Goal: Register for event/course

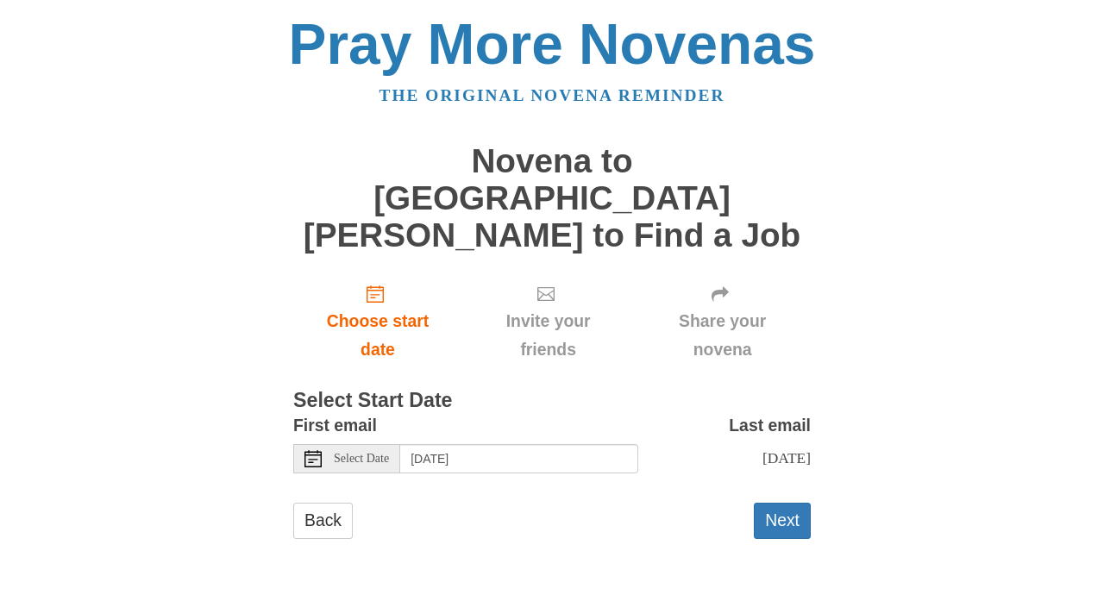
click at [369, 453] on span "Select Date" at bounding box center [361, 459] width 55 height 12
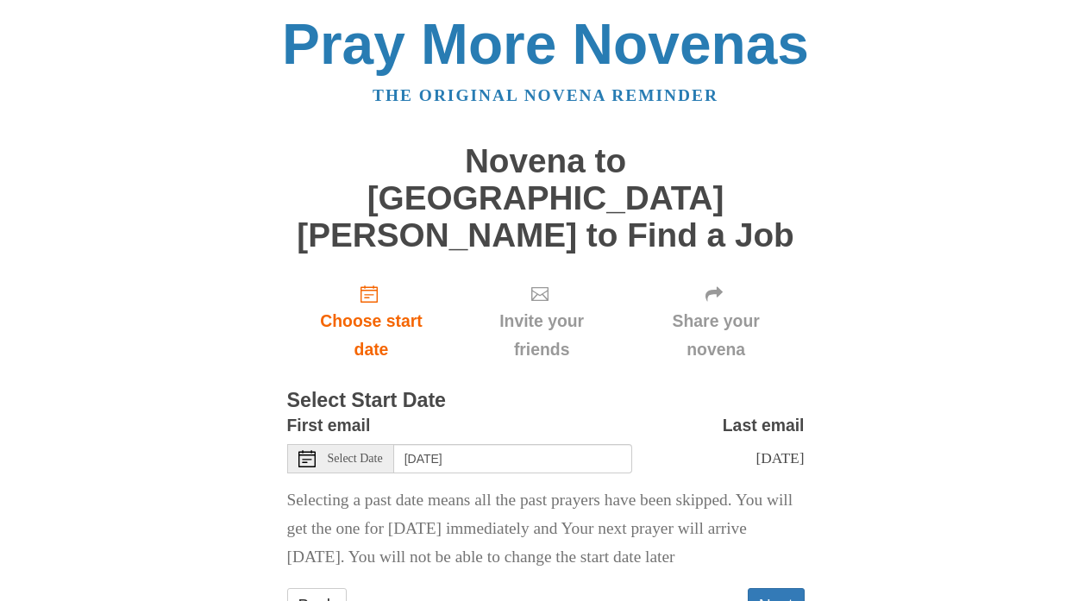
click at [313, 450] on icon at bounding box center [306, 458] width 17 height 17
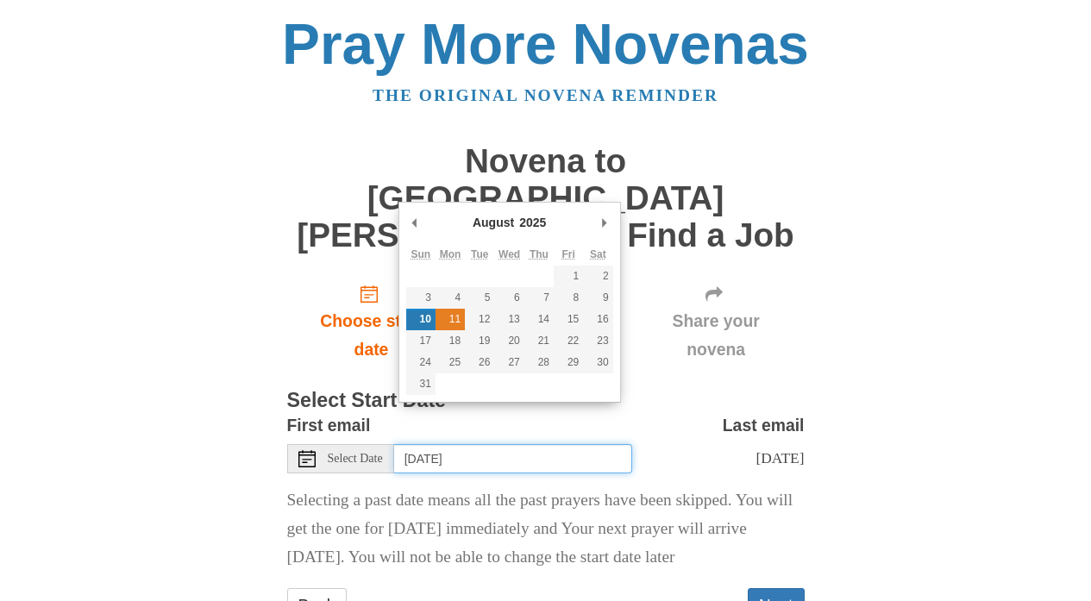
type input "Monday, August 11th"
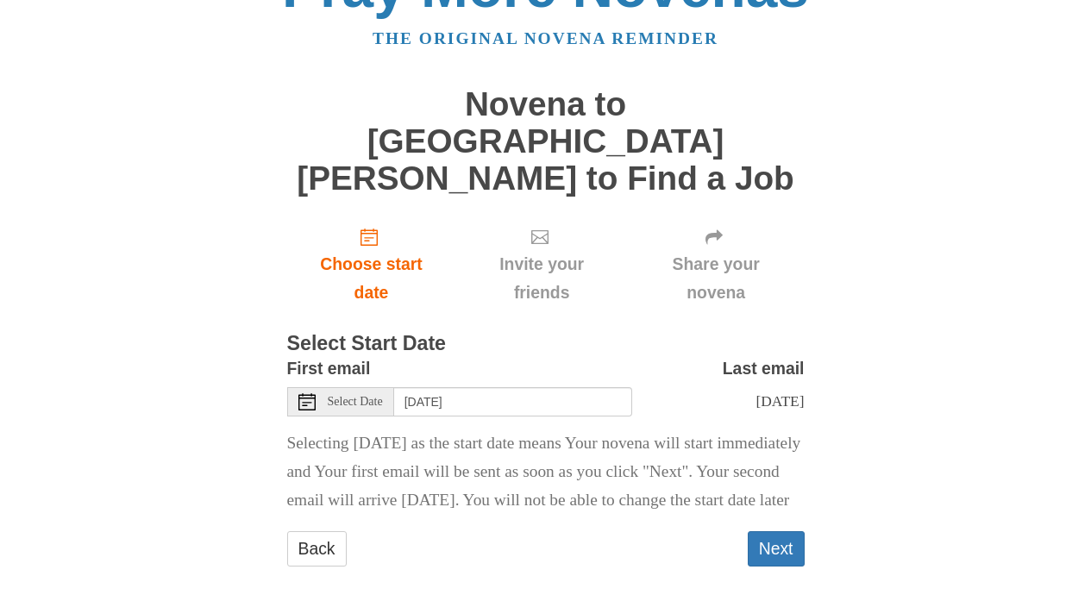
scroll to position [55, 0]
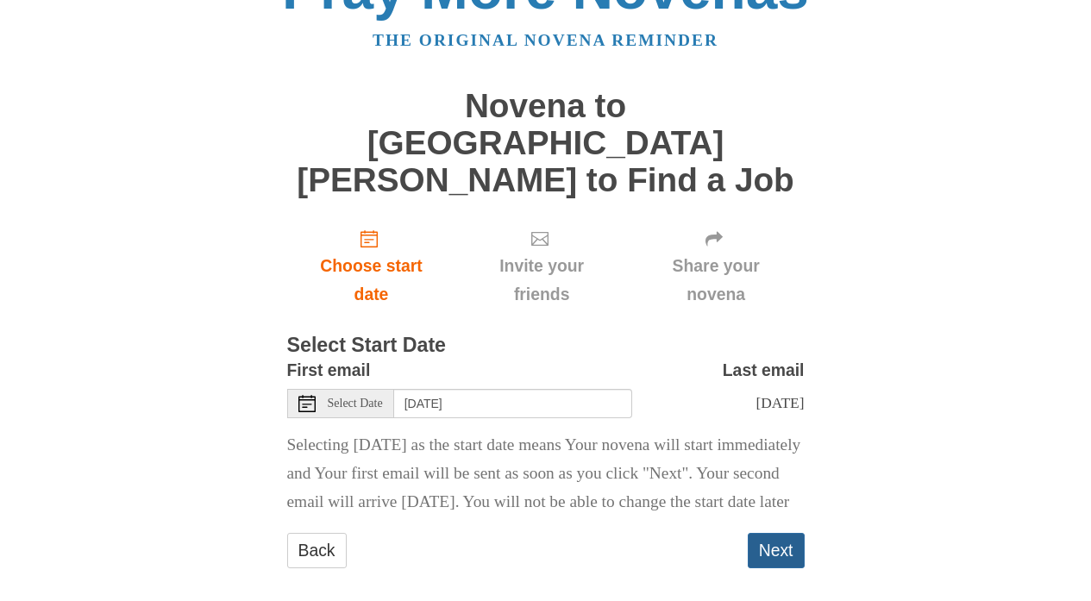
click at [768, 539] on button "Next" at bounding box center [776, 550] width 57 height 35
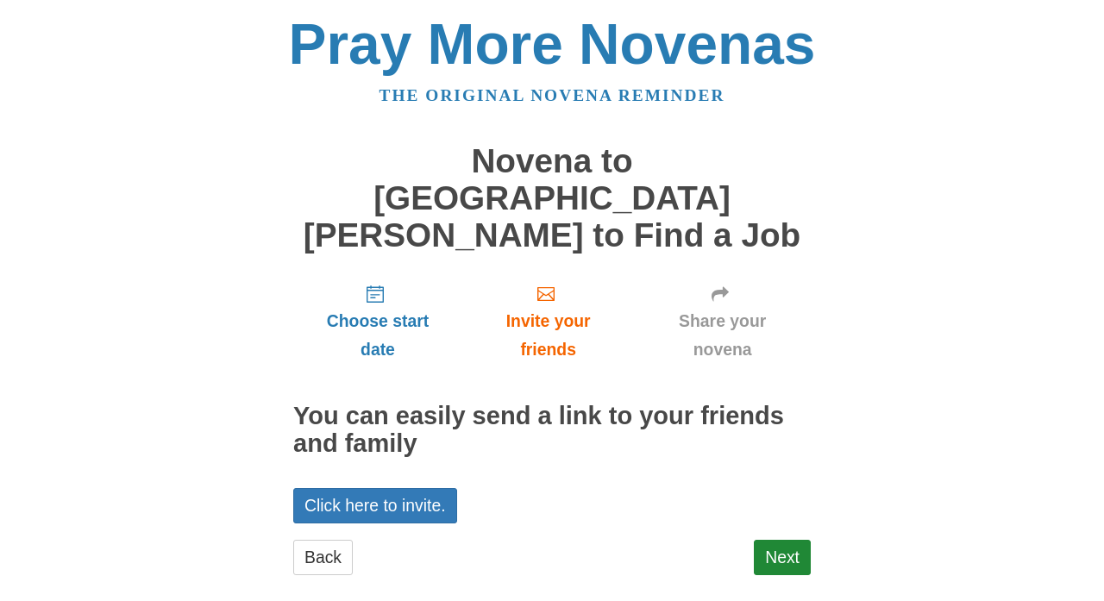
click at [495, 156] on h1 "Novena to [GEOGRAPHIC_DATA][PERSON_NAME] to Find a Job" at bounding box center [551, 198] width 517 height 110
click at [766, 540] on link "Next" at bounding box center [782, 557] width 57 height 35
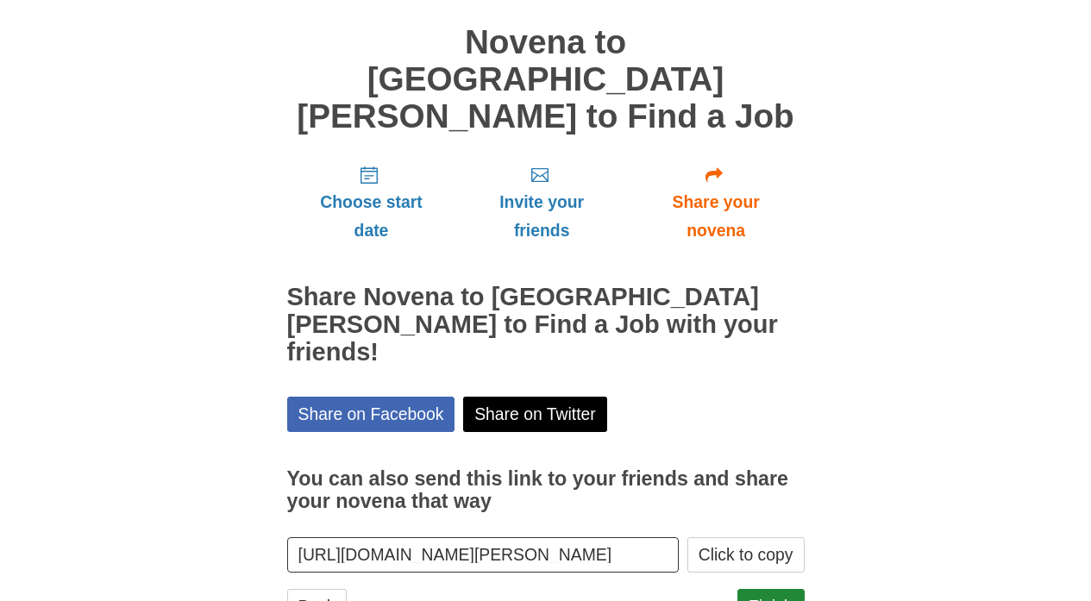
scroll to position [118, 0]
click at [768, 590] on link "Finish" at bounding box center [770, 607] width 67 height 35
